Goal: Transaction & Acquisition: Purchase product/service

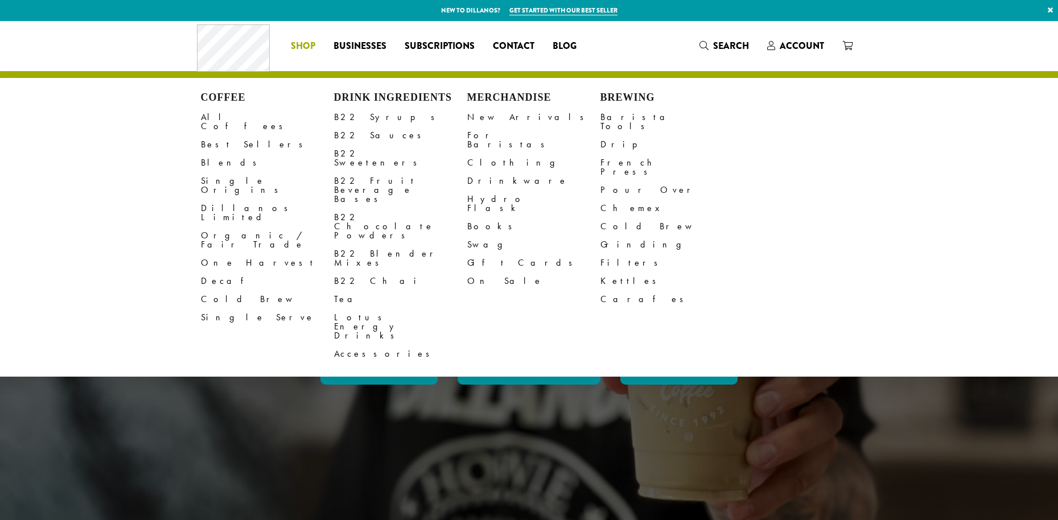
click at [301, 42] on span "Shop" at bounding box center [303, 46] width 24 height 14
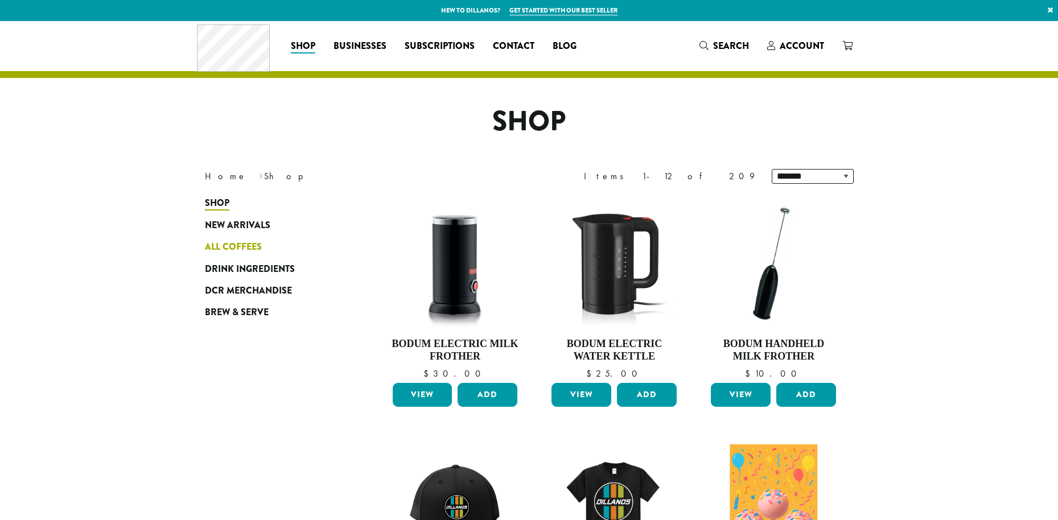
click at [229, 243] on span "All Coffees" at bounding box center [233, 247] width 57 height 14
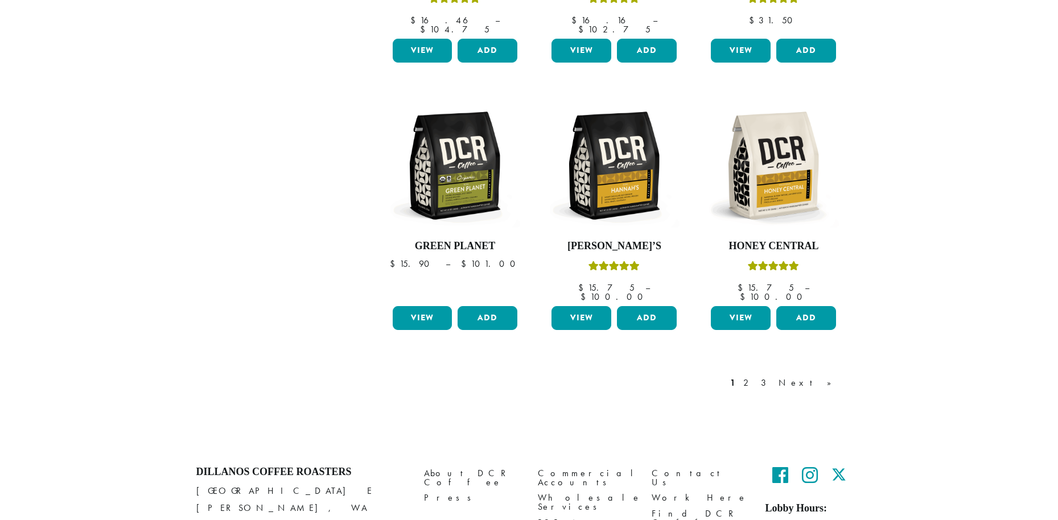
scroll to position [890, 0]
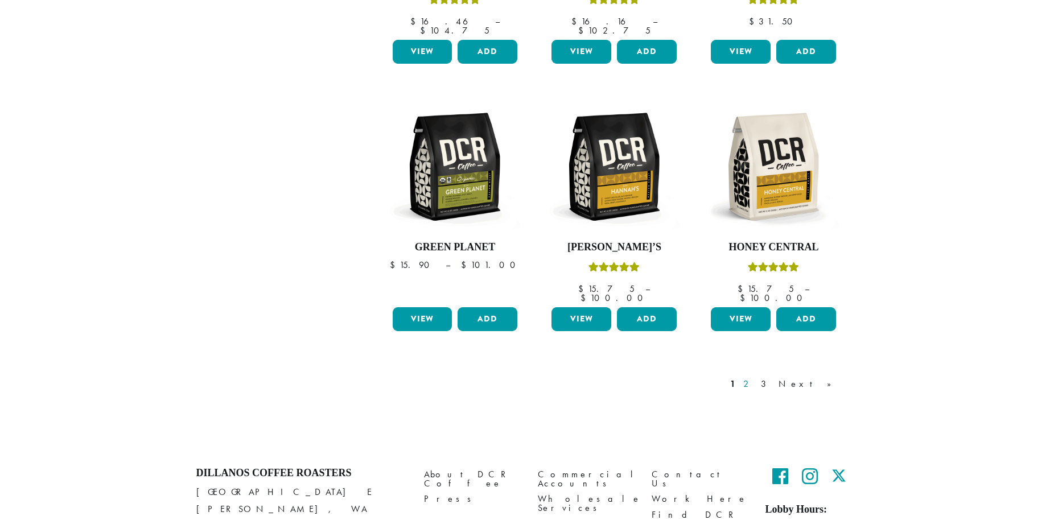
click at [755, 377] on link "2" at bounding box center [748, 384] width 14 height 14
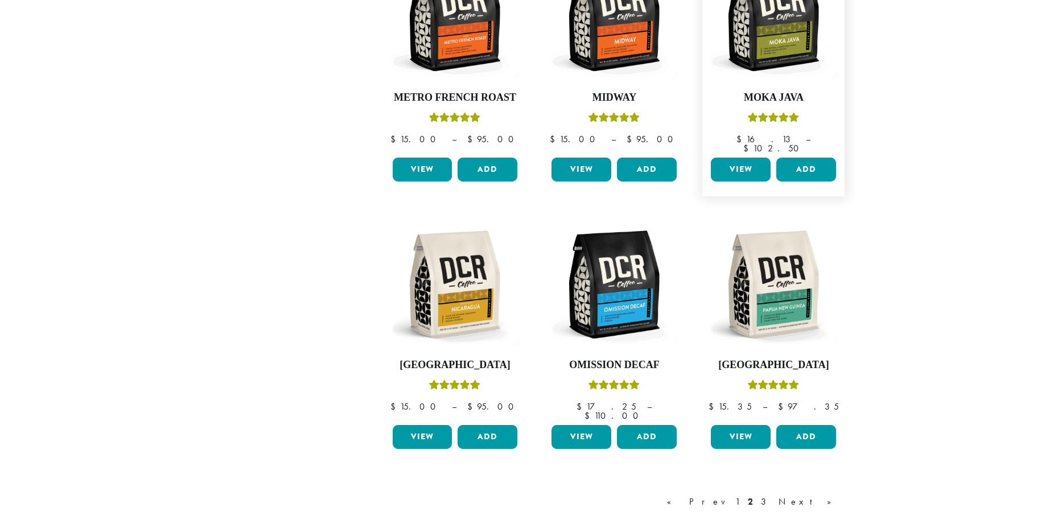
scroll to position [780, 0]
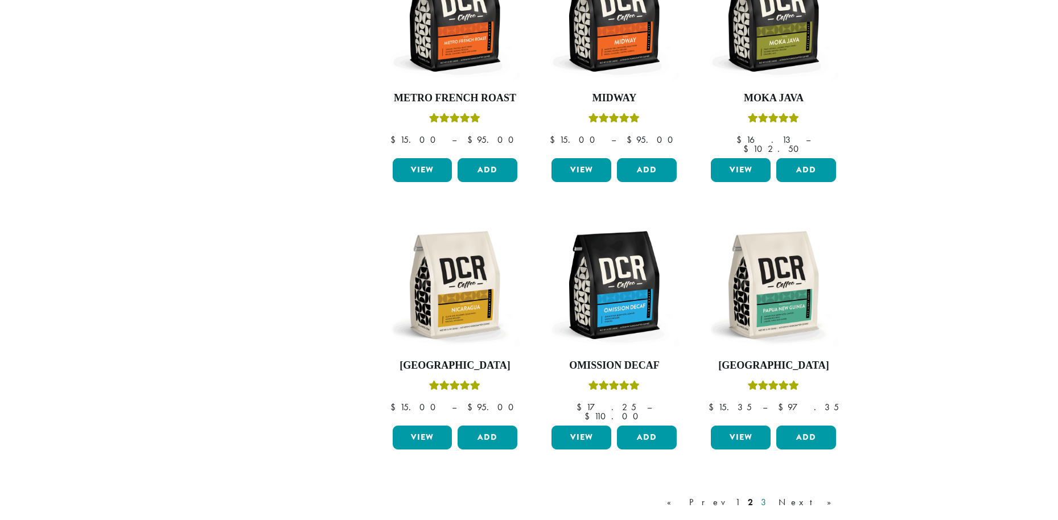
click at [773, 496] on link "3" at bounding box center [766, 503] width 14 height 14
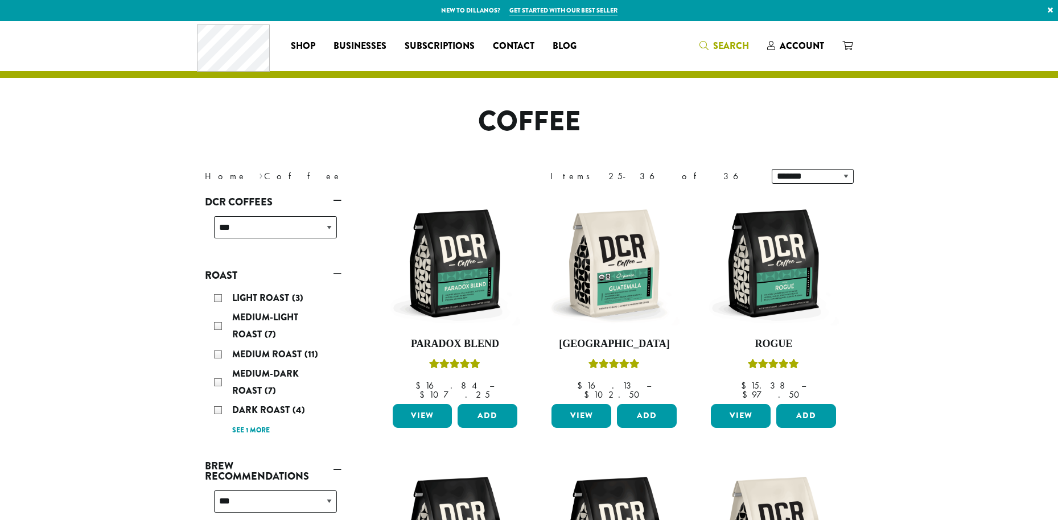
click at [726, 46] on span "Search" at bounding box center [731, 45] width 36 height 13
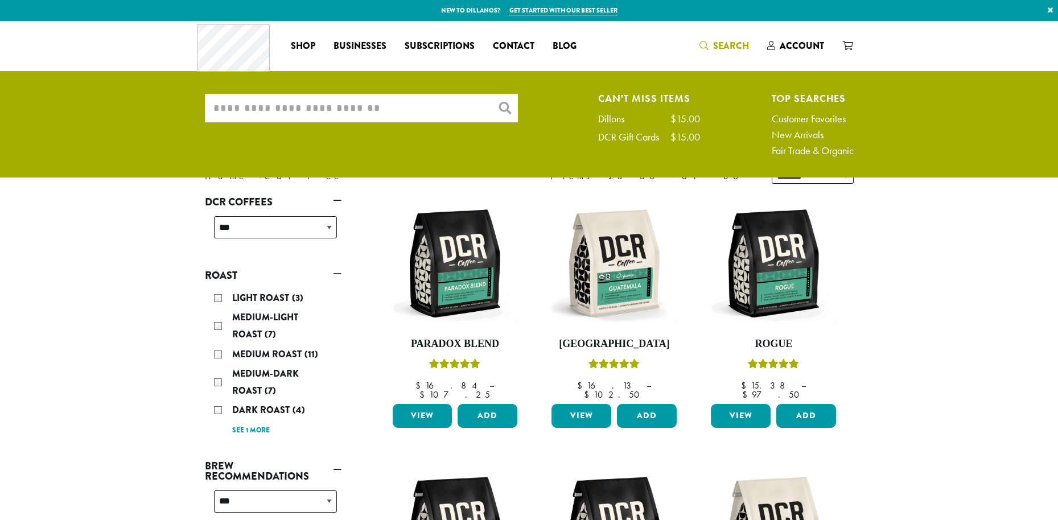
click at [369, 113] on input "What are you searching for?" at bounding box center [361, 108] width 313 height 28
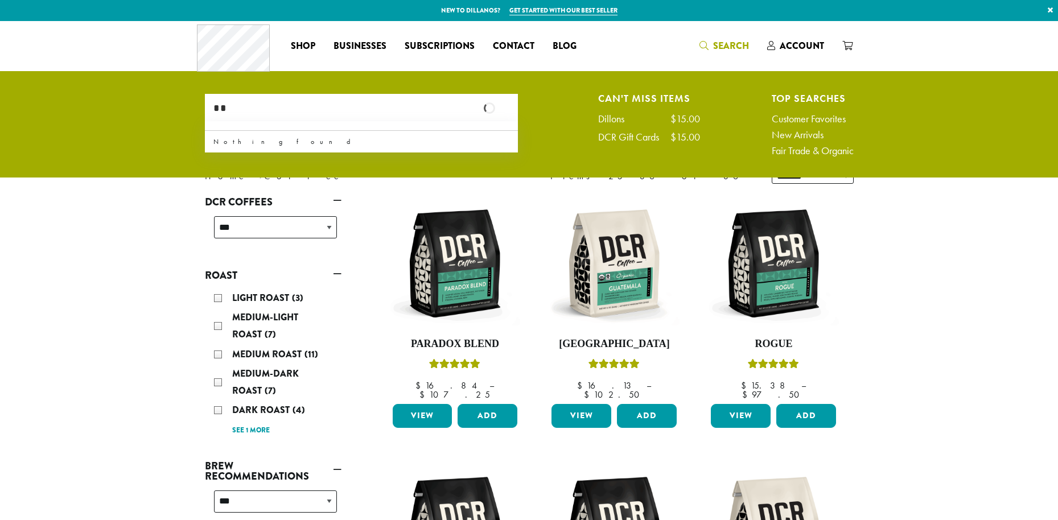
type input "*"
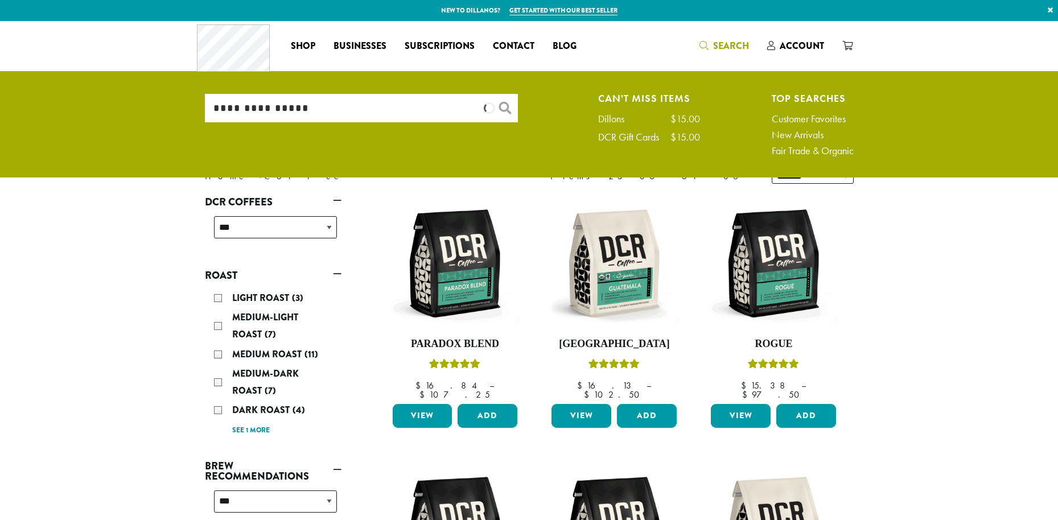
type input "**********"
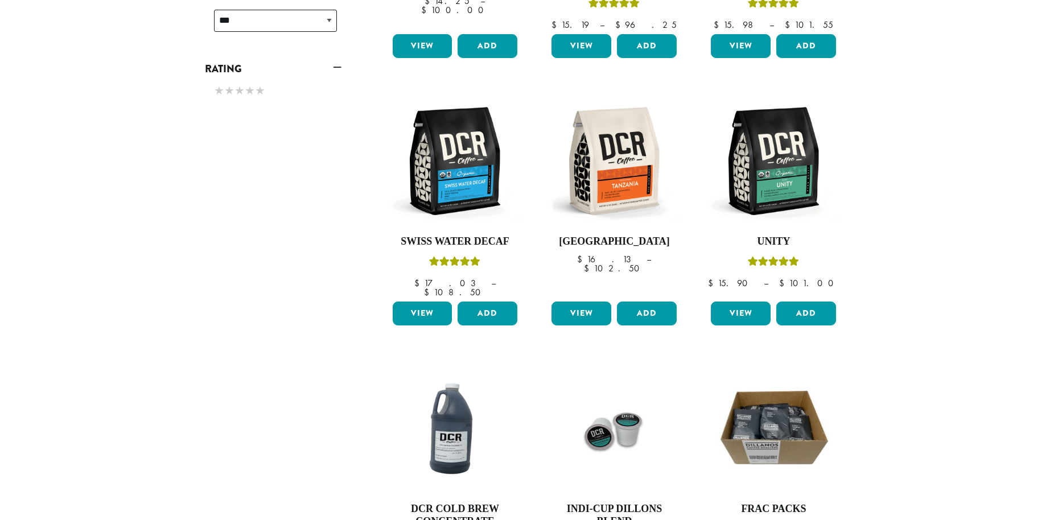
scroll to position [632, 0]
